Goal: Information Seeking & Learning: Find specific fact

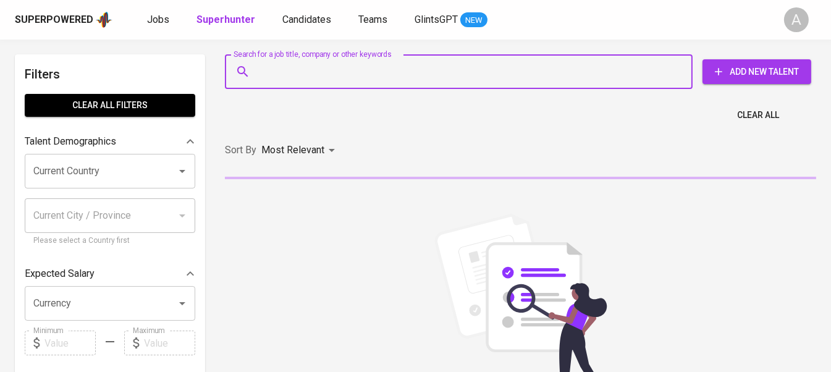
click at [273, 63] on input "Search for a job title, company or other keywords" at bounding box center [462, 71] width 414 height 23
paste input "[EMAIL_ADDRESS][DOMAIN_NAME]"
type input "[EMAIL_ADDRESS][DOMAIN_NAME]"
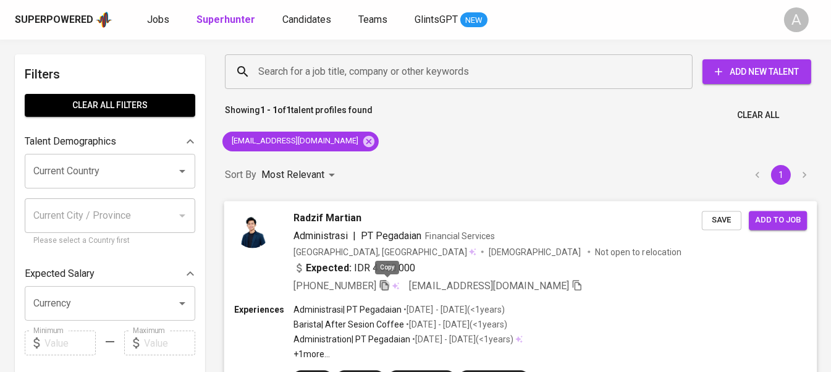
click at [387, 286] on icon "button" at bounding box center [384, 284] width 11 height 11
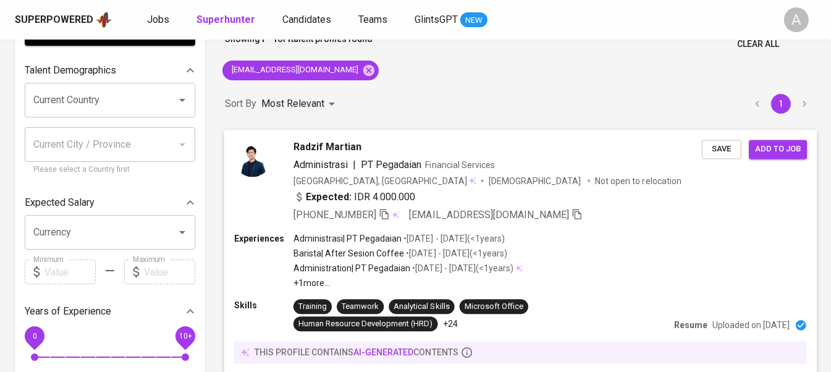
scroll to position [61, 0]
